Goal: Information Seeking & Learning: Learn about a topic

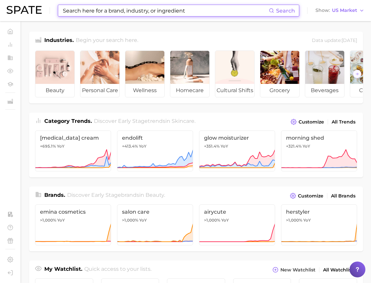
click at [99, 14] on input at bounding box center [165, 10] width 206 height 11
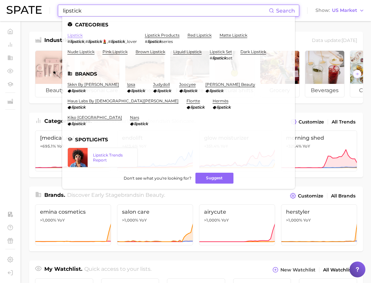
type input "lipstick"
click at [75, 33] on link "lipstick" at bounding box center [74, 35] width 15 height 5
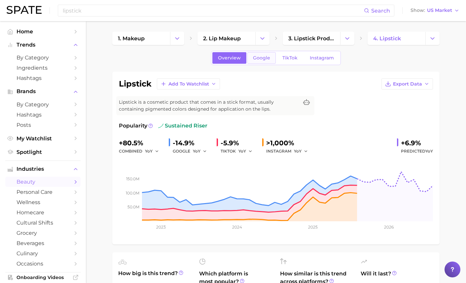
click at [256, 60] on span "Google" at bounding box center [261, 58] width 17 height 6
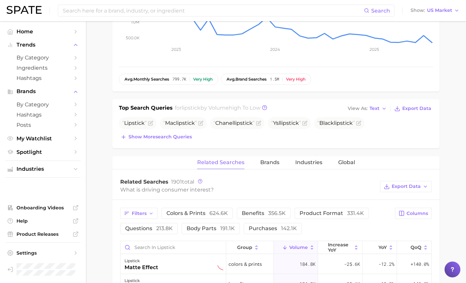
scroll to position [195, 0]
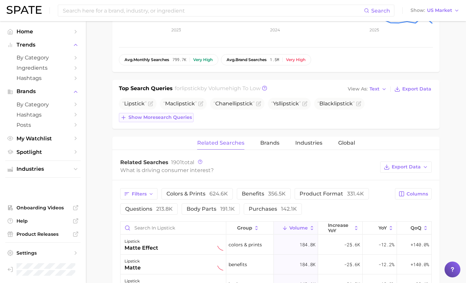
click at [178, 120] on span "Show more search queries" at bounding box center [159, 118] width 63 height 6
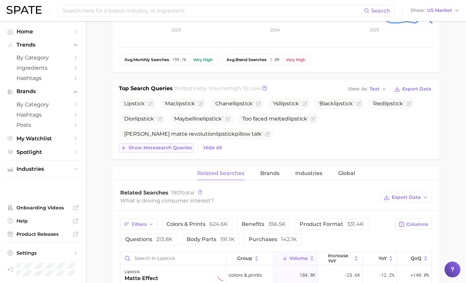
click at [183, 148] on span "Show more search queries" at bounding box center [159, 148] width 63 height 6
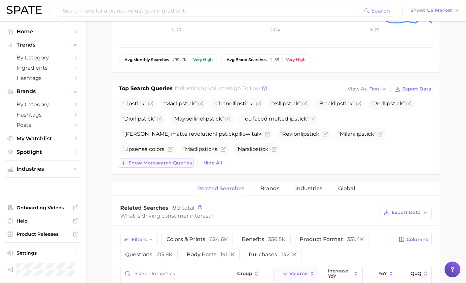
click at [177, 161] on span "Show more search queries" at bounding box center [159, 163] width 63 height 6
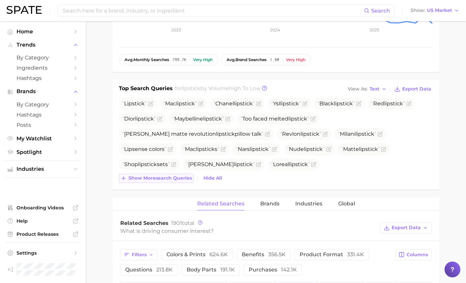
click at [174, 177] on span "Show more search queries" at bounding box center [159, 178] width 63 height 6
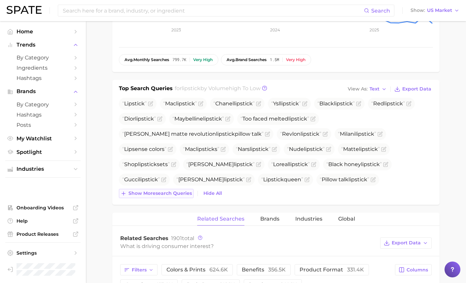
click at [170, 196] on button "Show more search queries" at bounding box center [156, 193] width 75 height 9
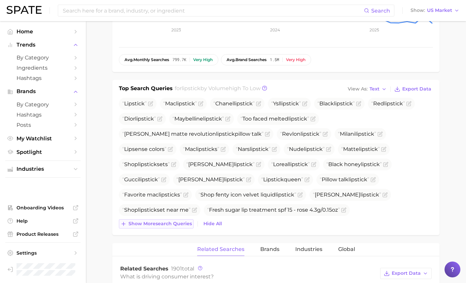
click at [179, 224] on span "Show more search queries" at bounding box center [159, 224] width 63 height 6
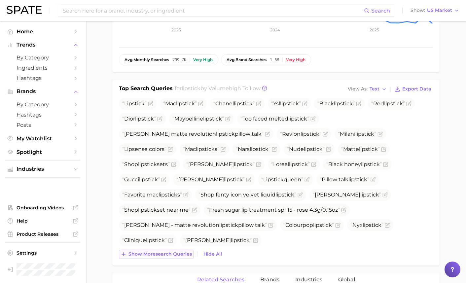
click at [178, 257] on span "Show more search queries" at bounding box center [159, 254] width 63 height 6
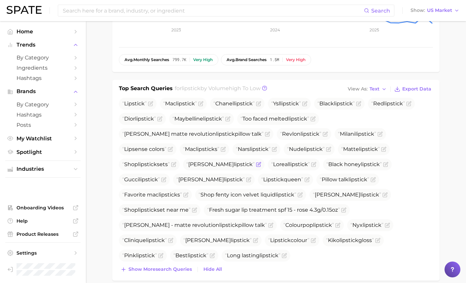
click at [223, 166] on span "Lana del rey lipstick" at bounding box center [220, 164] width 68 height 6
copy span "Lana del rey lipstick"
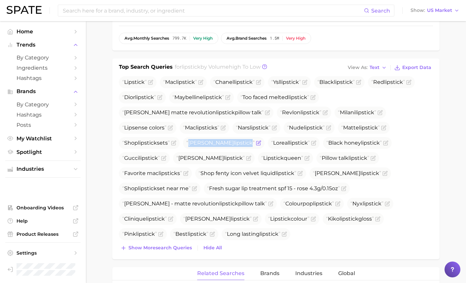
scroll to position [217, 0]
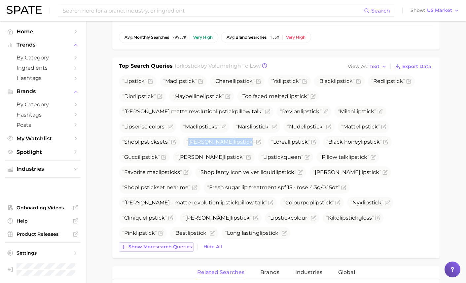
click at [158, 245] on span "Show more search queries" at bounding box center [159, 247] width 63 height 6
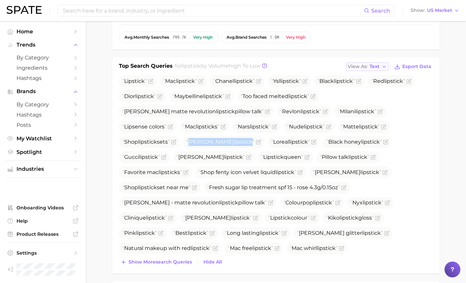
click at [370, 64] on button "View As Text" at bounding box center [367, 66] width 42 height 9
click at [368, 89] on span "Table" at bounding box center [363, 90] width 13 height 6
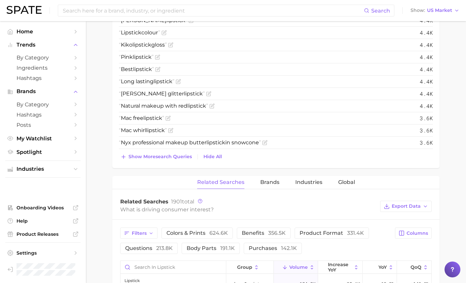
scroll to position [759, 0]
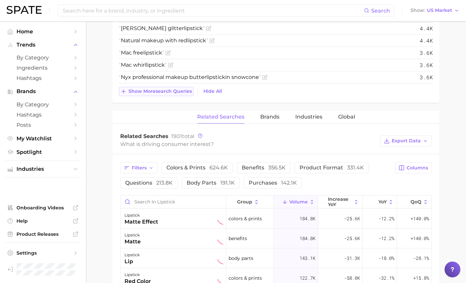
click at [148, 90] on span "Show more search queries" at bounding box center [159, 92] width 63 height 6
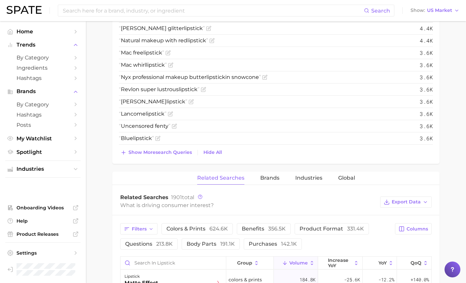
click at [154, 152] on span "Show more search queries" at bounding box center [159, 153] width 63 height 6
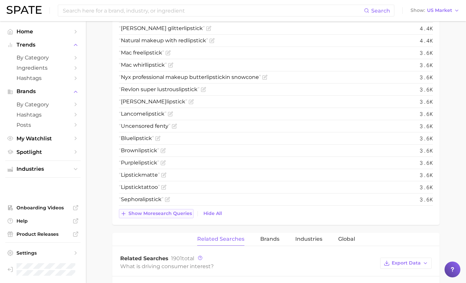
click at [154, 214] on span "Show more search queries" at bounding box center [159, 214] width 63 height 6
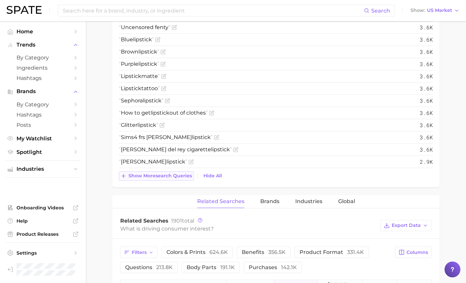
scroll to position [869, 0]
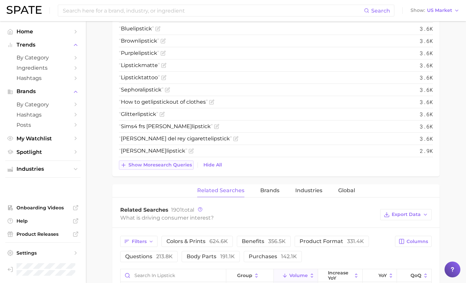
click at [156, 165] on span "Show more search queries" at bounding box center [159, 165] width 63 height 6
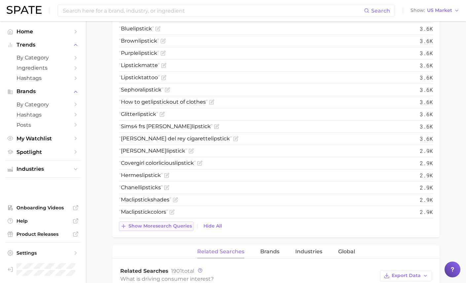
click at [158, 223] on button "Show more search queries" at bounding box center [156, 226] width 75 height 9
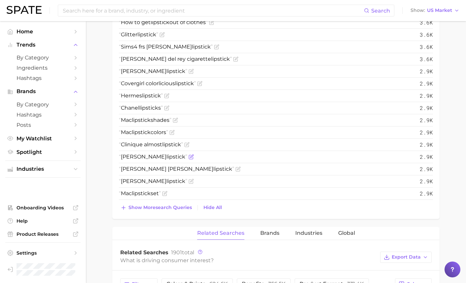
scroll to position [989, 0]
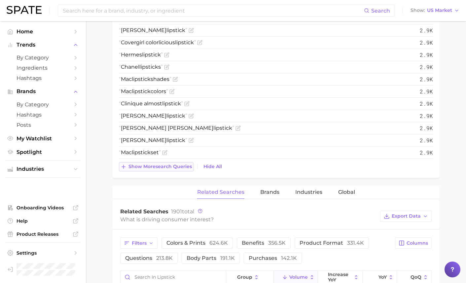
click at [161, 165] on span "Show more search queries" at bounding box center [159, 167] width 63 height 6
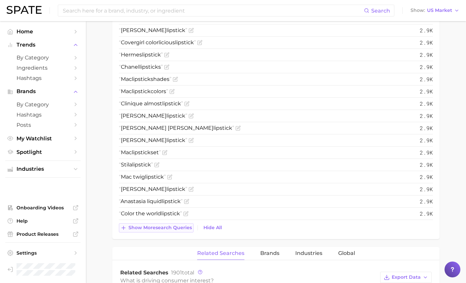
click at [157, 225] on span "Show more search queries" at bounding box center [159, 228] width 63 height 6
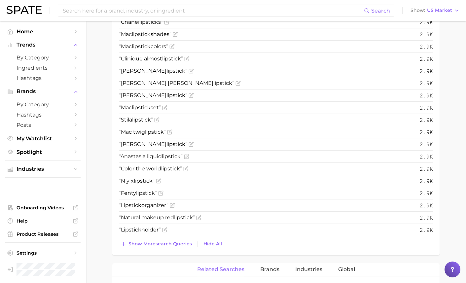
scroll to position [1063, 0]
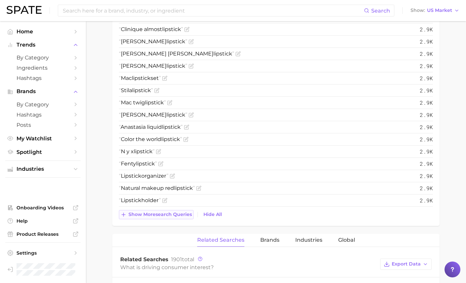
click at [170, 214] on span "Show more search queries" at bounding box center [159, 215] width 63 height 6
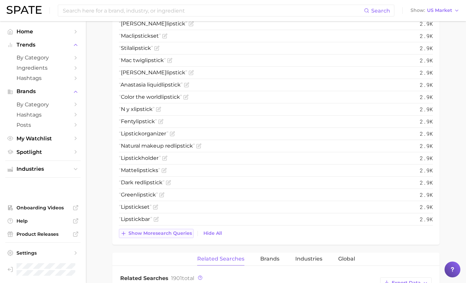
scroll to position [1107, 0]
click at [164, 232] on span "Show more search queries" at bounding box center [159, 233] width 63 height 6
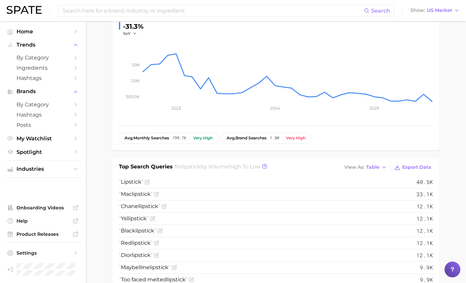
scroll to position [191, 0]
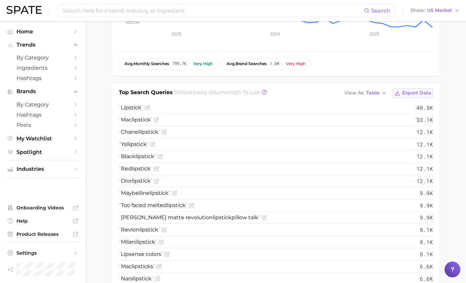
click at [370, 92] on span "Export Data" at bounding box center [416, 93] width 29 height 6
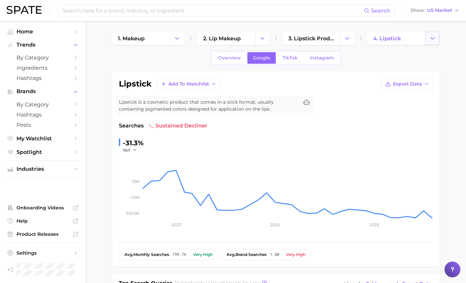
click at [370, 39] on icon "Change Category" at bounding box center [432, 38] width 7 height 7
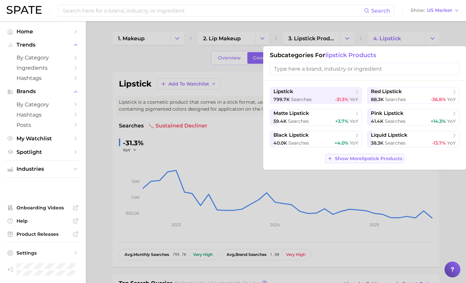
click at [370, 158] on span "Show More lipstick products" at bounding box center [368, 159] width 67 height 6
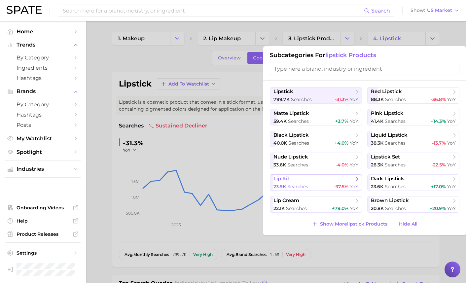
click at [319, 183] on button "lip kit 23.9k searches -37.5% YoY" at bounding box center [316, 182] width 92 height 17
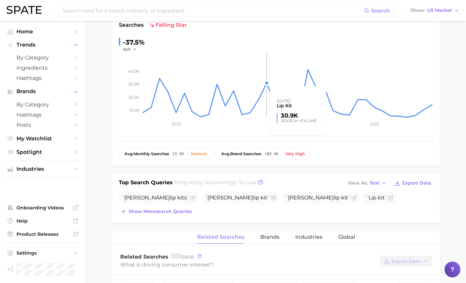
scroll to position [145, 0]
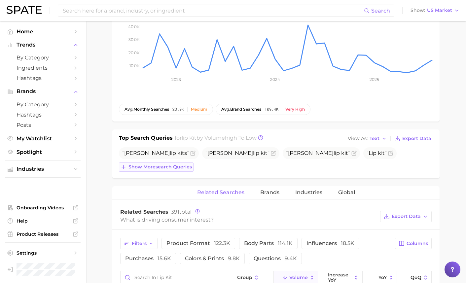
click at [171, 168] on span "Show more search queries" at bounding box center [159, 167] width 63 height 6
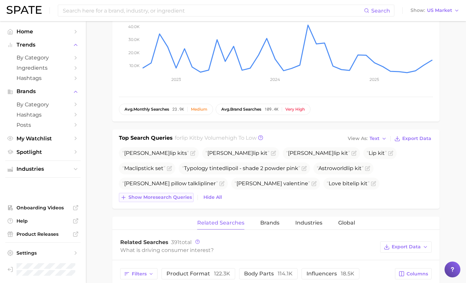
click at [172, 197] on span "Show more search queries" at bounding box center [159, 198] width 63 height 6
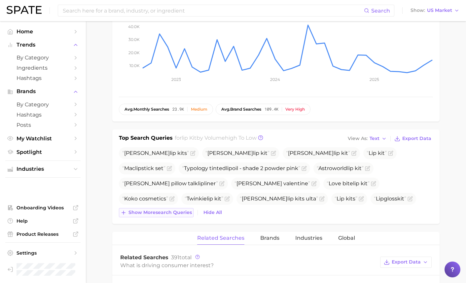
click at [168, 211] on span "Show more search queries" at bounding box center [159, 213] width 63 height 6
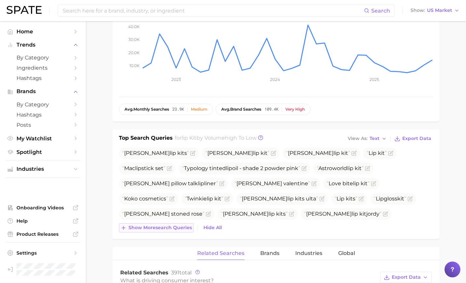
click at [167, 232] on button "Show more search queries" at bounding box center [156, 227] width 75 height 9
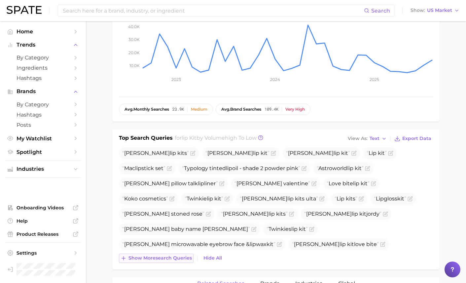
click at [176, 257] on span "Show more search queries" at bounding box center [159, 258] width 63 height 6
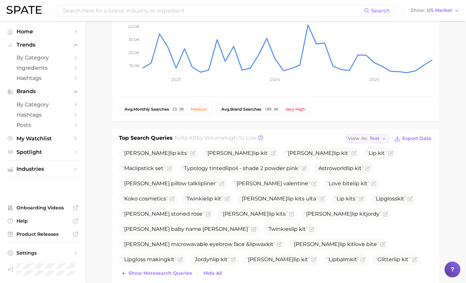
click at [370, 137] on button "View As Text" at bounding box center [367, 138] width 42 height 9
click at [367, 159] on span "Table" at bounding box center [363, 162] width 13 height 6
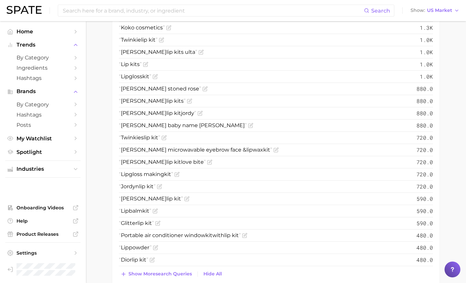
scroll to position [459, 0]
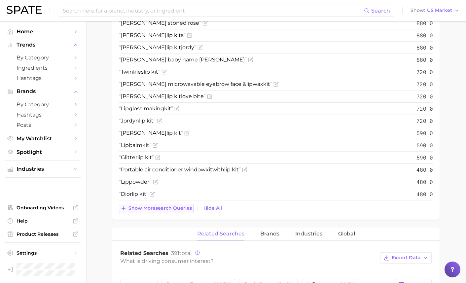
click at [154, 207] on span "Show more search queries" at bounding box center [159, 208] width 63 height 6
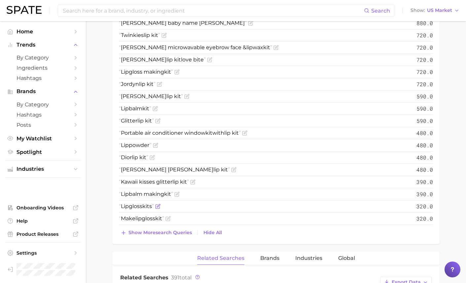
scroll to position [503, 0]
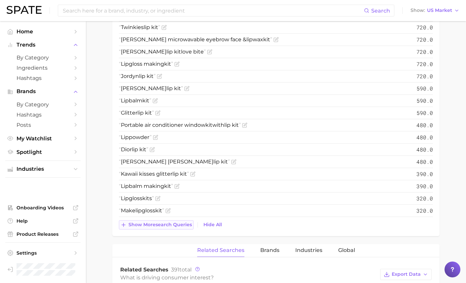
click at [157, 229] on button "Show more search queries" at bounding box center [156, 224] width 75 height 9
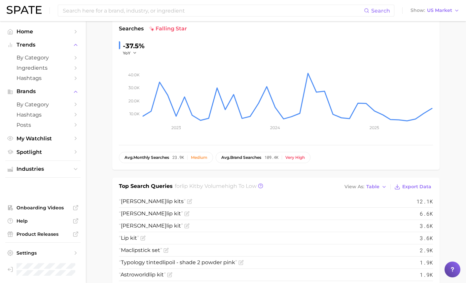
scroll to position [151, 0]
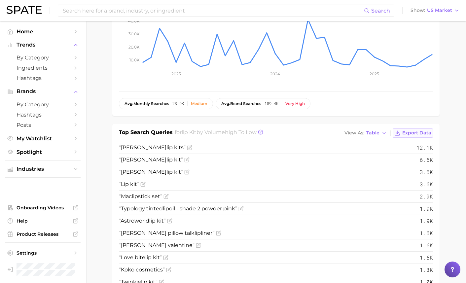
click at [370, 137] on button "Export Data" at bounding box center [413, 132] width 40 height 9
